Goal: Information Seeking & Learning: Learn about a topic

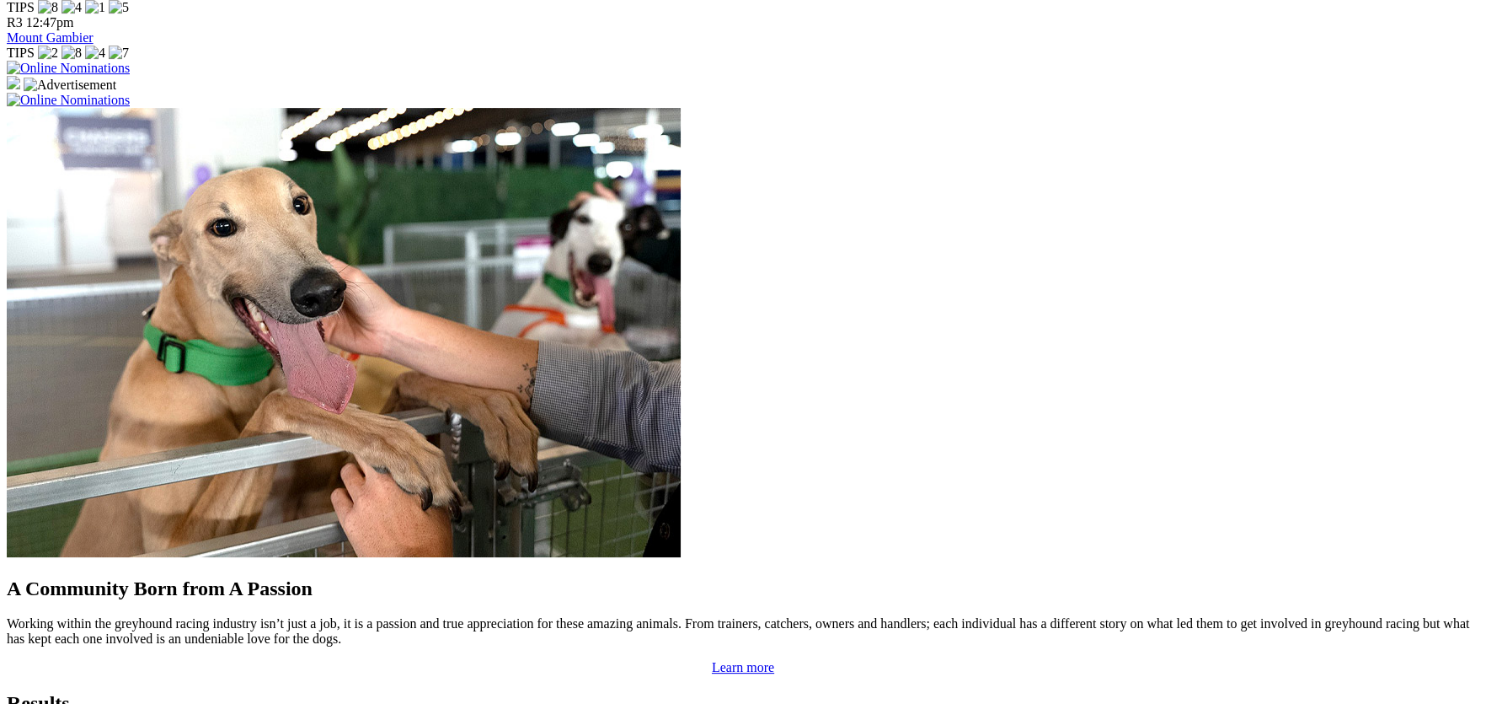
scroll to position [1274, 0]
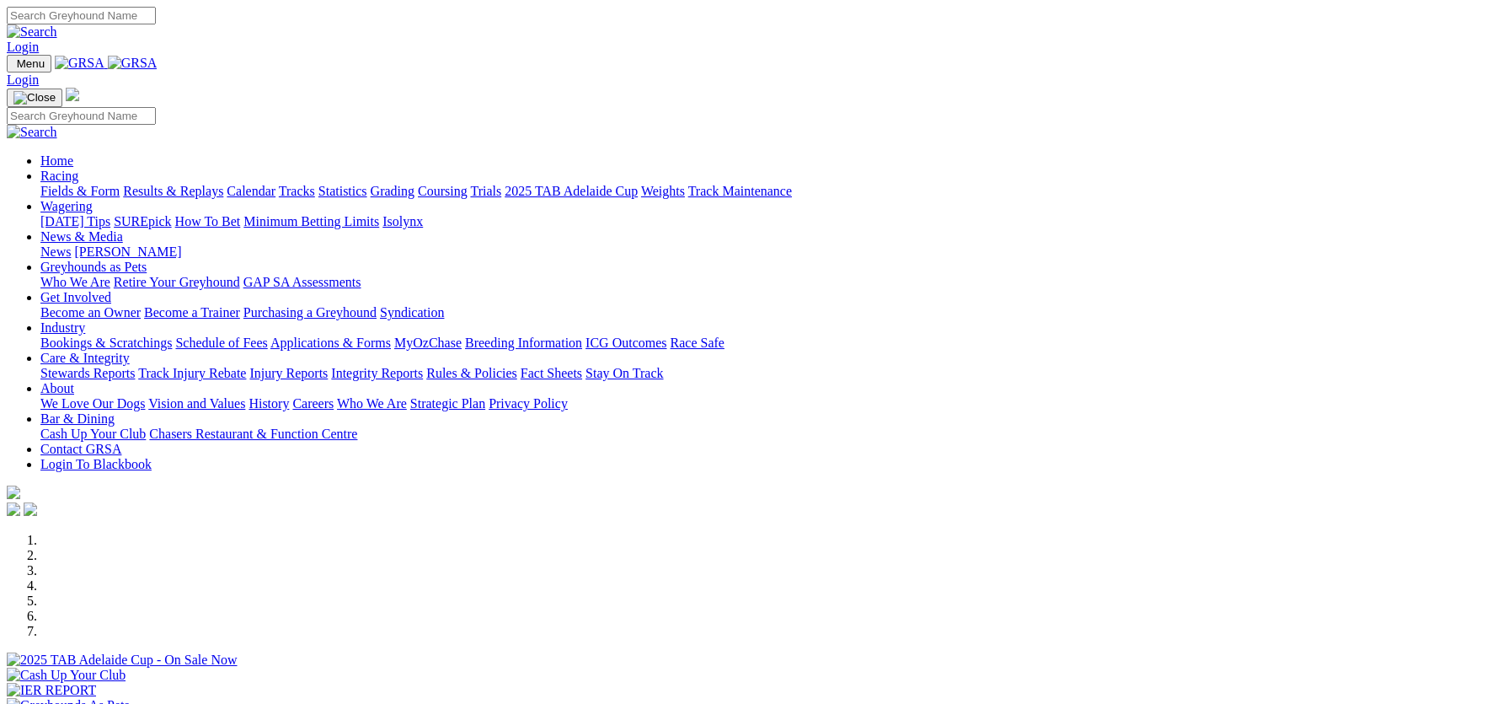
click at [78, 169] on link "Racing" at bounding box center [59, 176] width 38 height 14
click at [367, 184] on link "Statistics" at bounding box center [343, 191] width 49 height 14
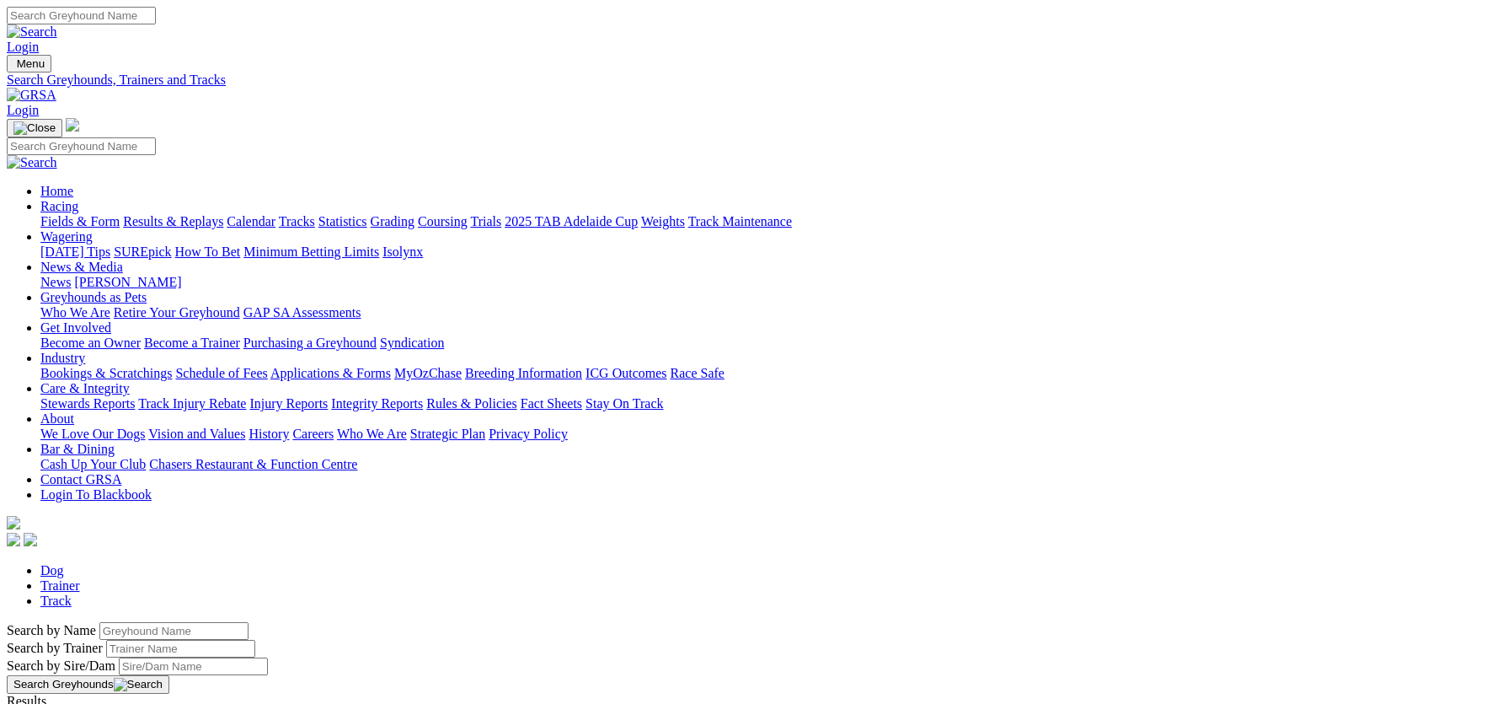
click at [249, 622] on input "Search by Greyhound name" at bounding box center [173, 631] width 149 height 18
type input "[PERSON_NAME]"
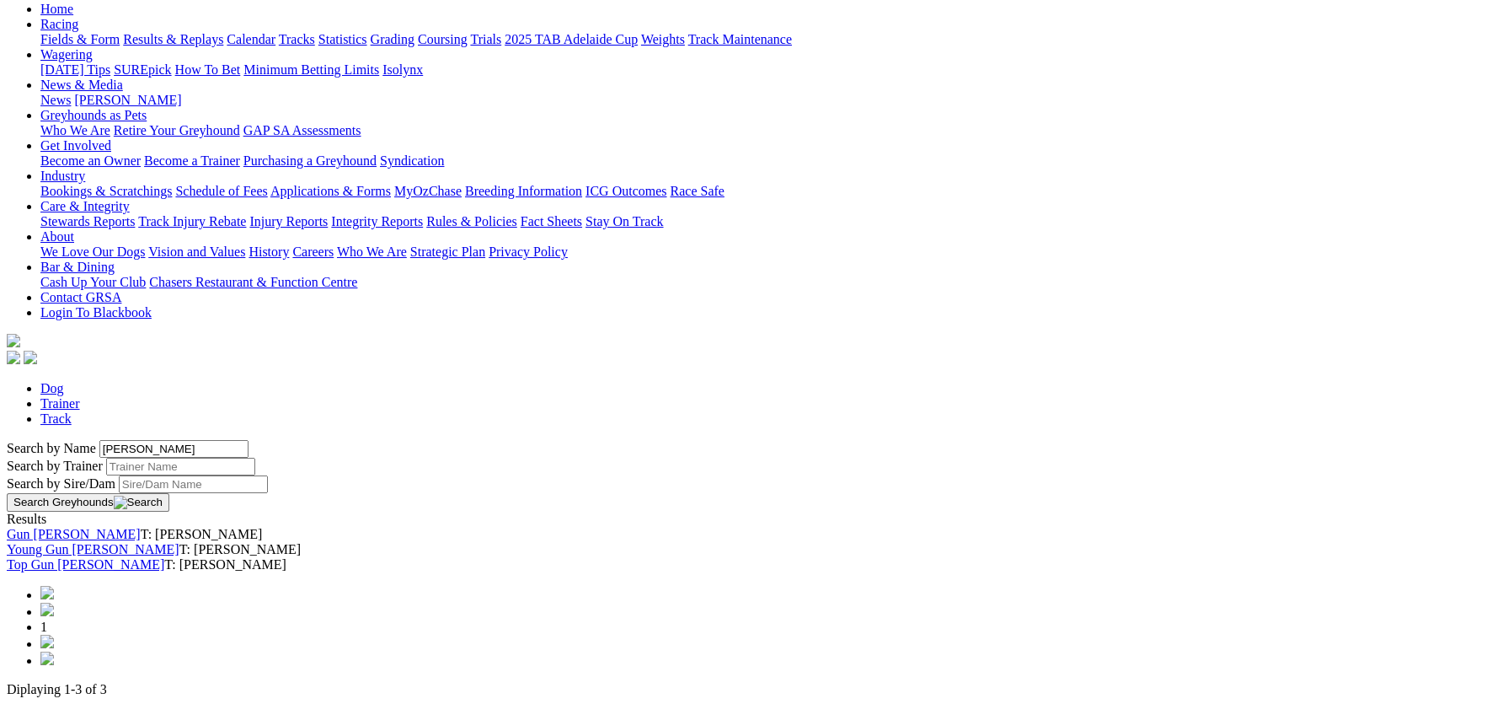
scroll to position [168, 0]
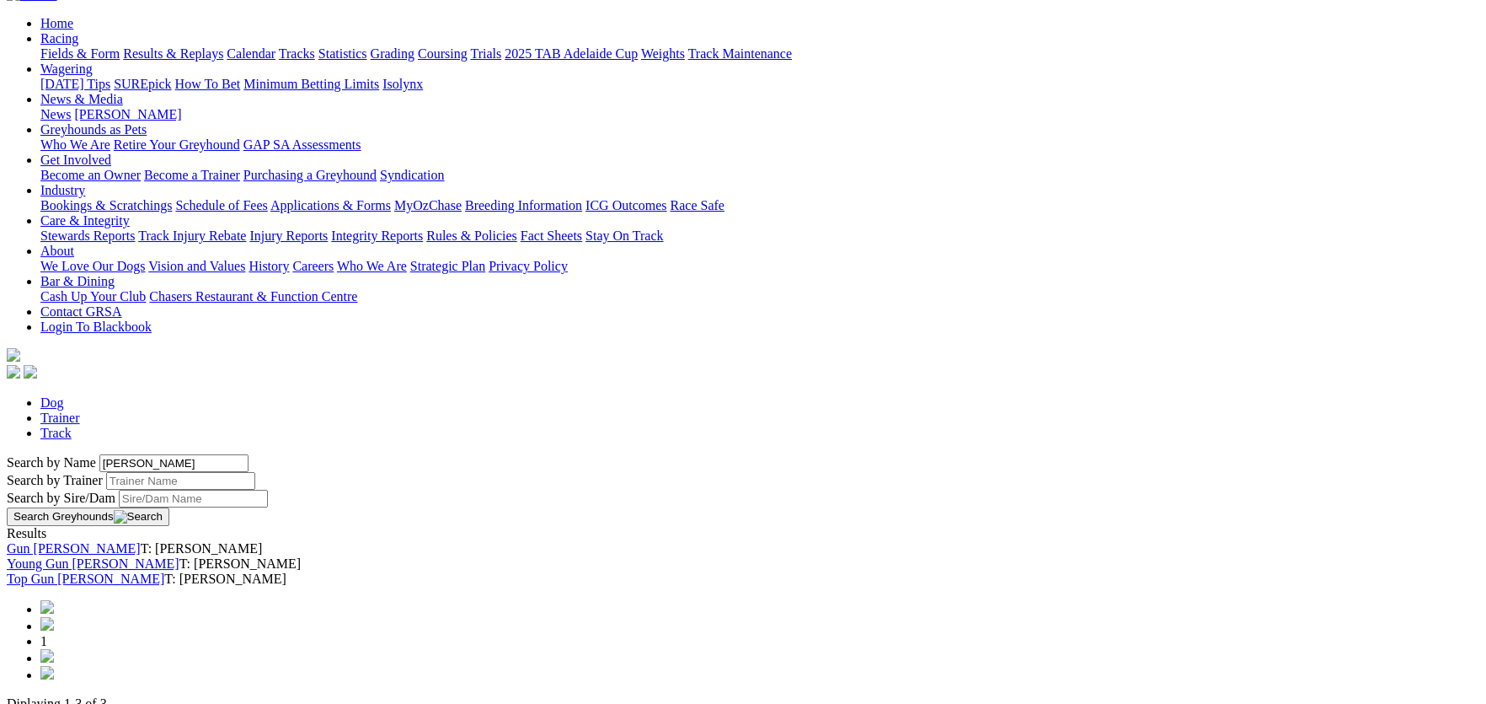
click at [141, 541] on link "Gun [PERSON_NAME]" at bounding box center [74, 548] width 134 height 14
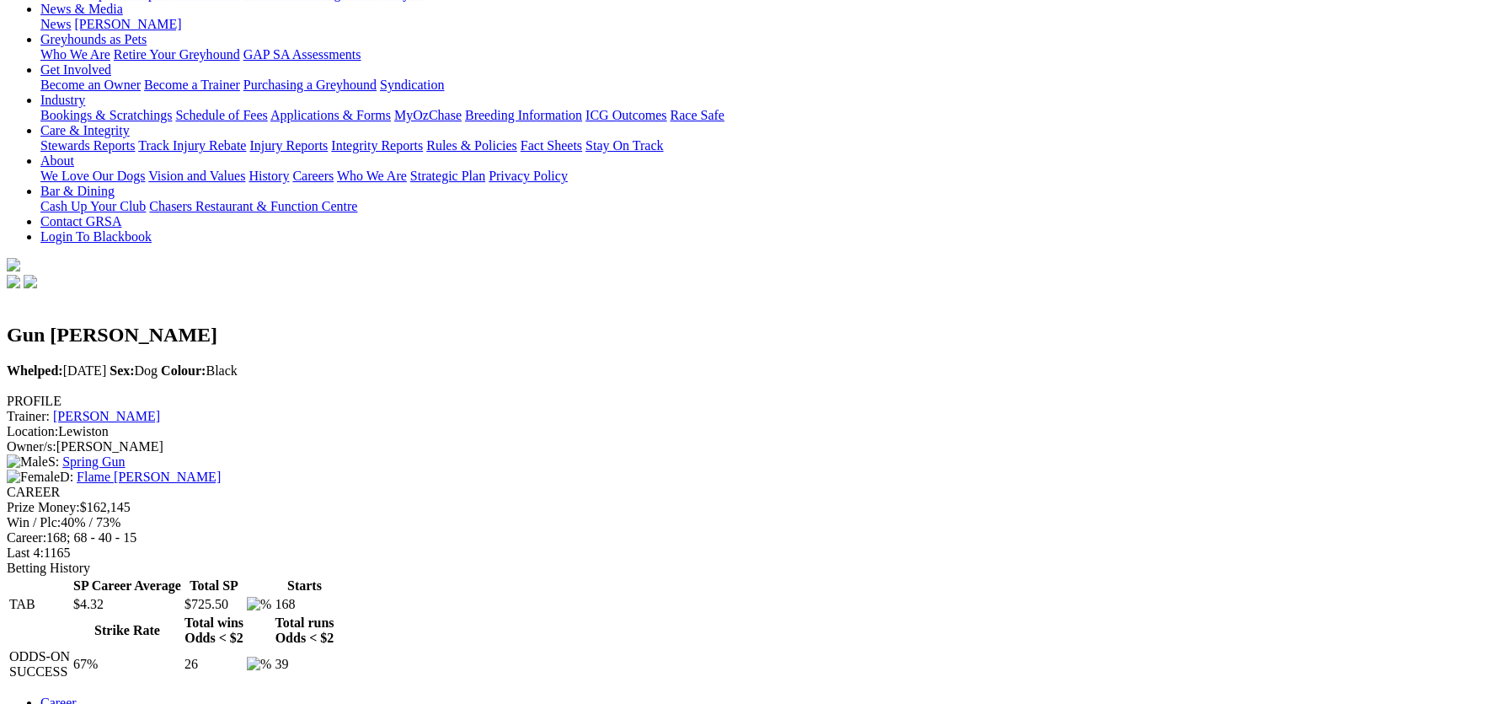
scroll to position [336, 0]
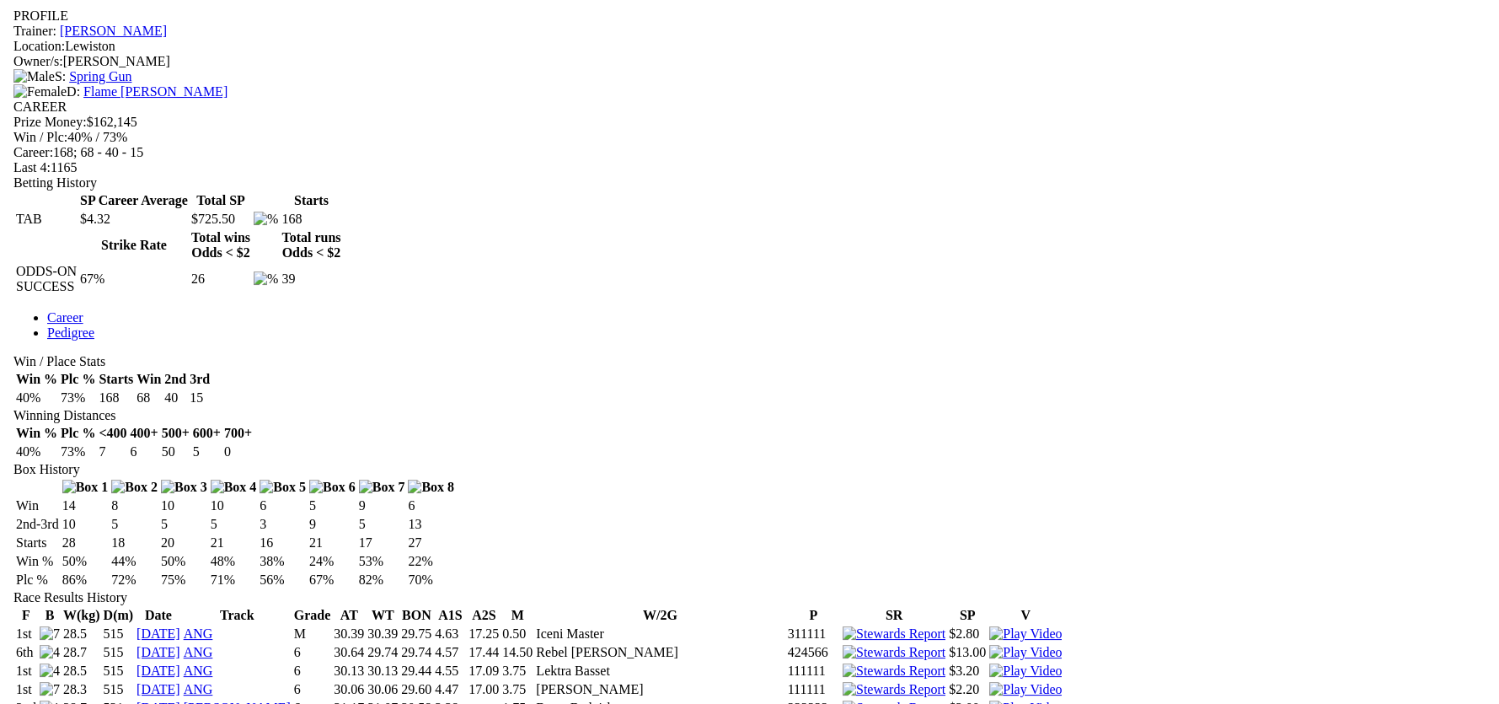
scroll to position [673, 0]
